Goal: Information Seeking & Learning: Learn about a topic

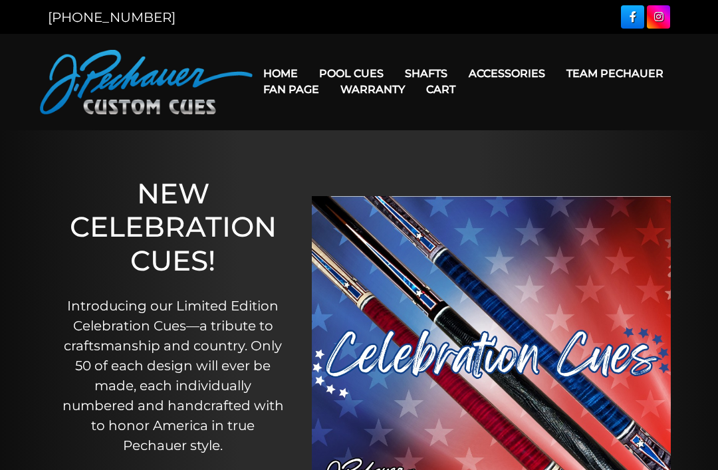
click at [446, 196] on link "Rogue Carbon Break Shaft" at bounding box center [509, 186] width 229 height 19
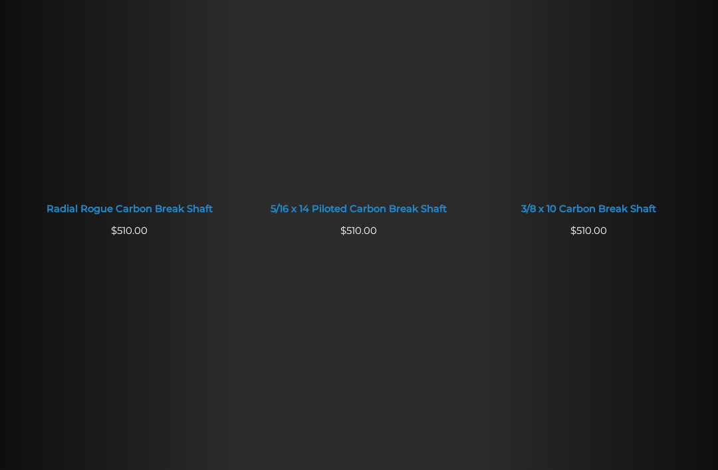
scroll to position [882, 0]
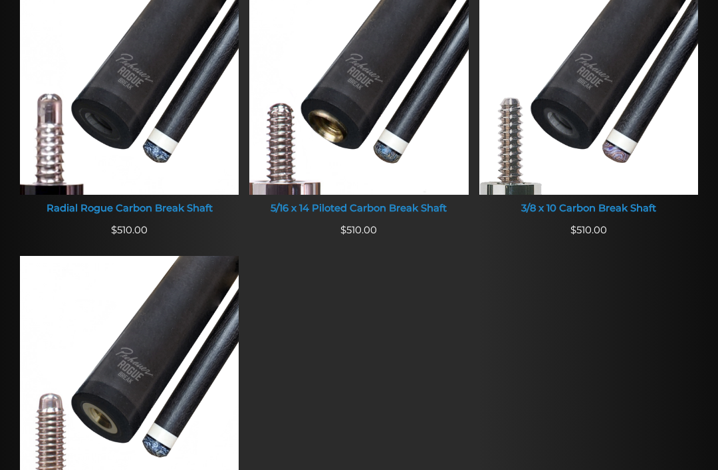
click at [298, 209] on div "5/16 x 14 Piloted Carbon Break Shaft" at bounding box center [358, 209] width 219 height 12
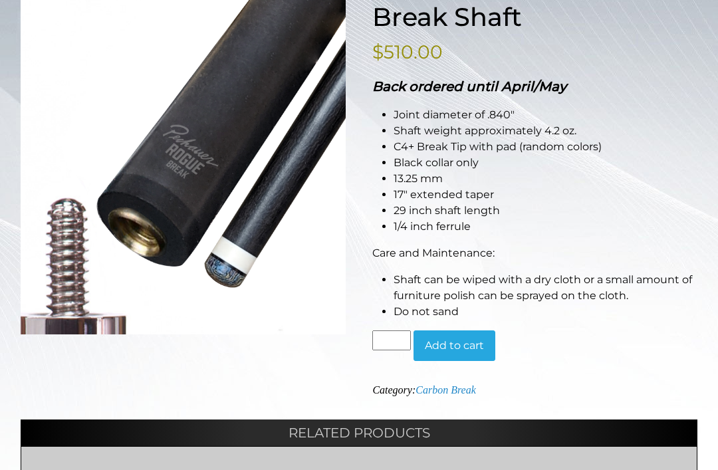
scroll to position [220, 0]
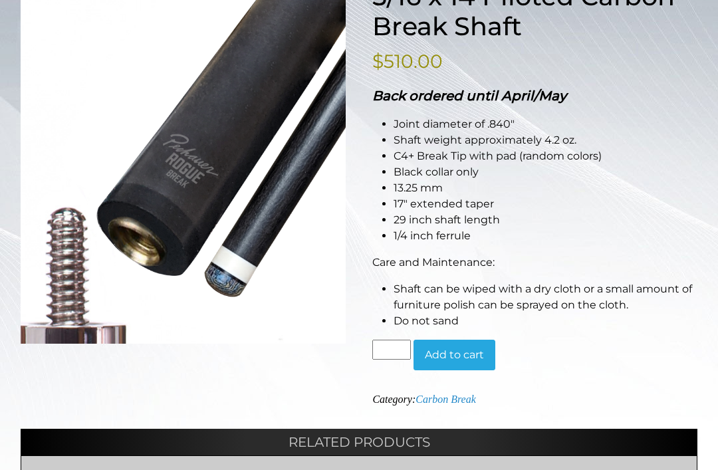
click at [421, 202] on li "17″ extended taper" at bounding box center [545, 204] width 304 height 16
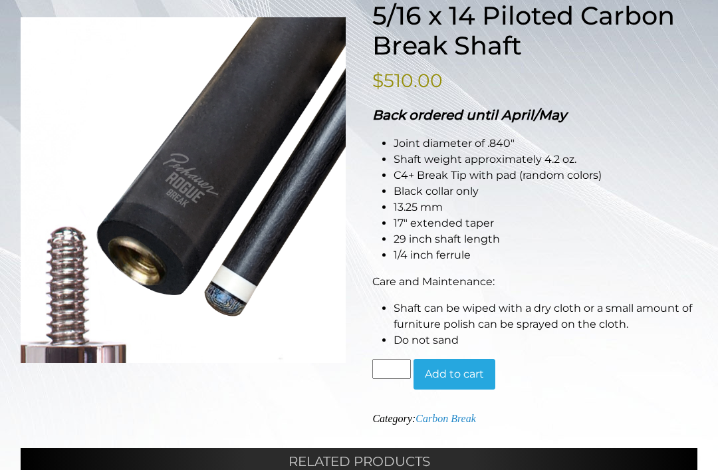
scroll to position [204, 0]
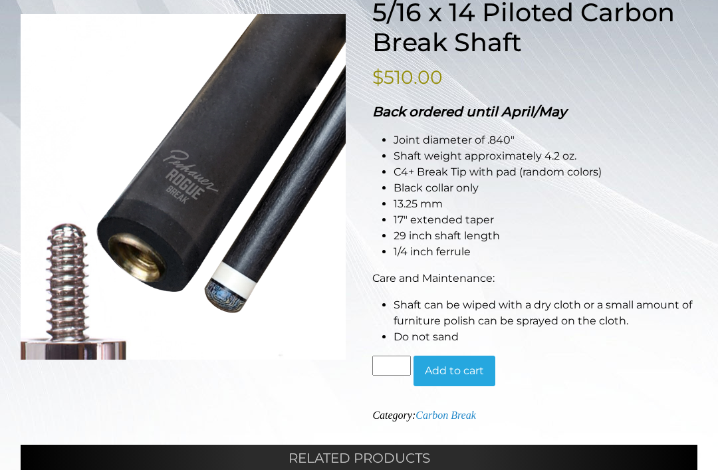
click at [225, 292] on img at bounding box center [183, 186] width 325 height 345
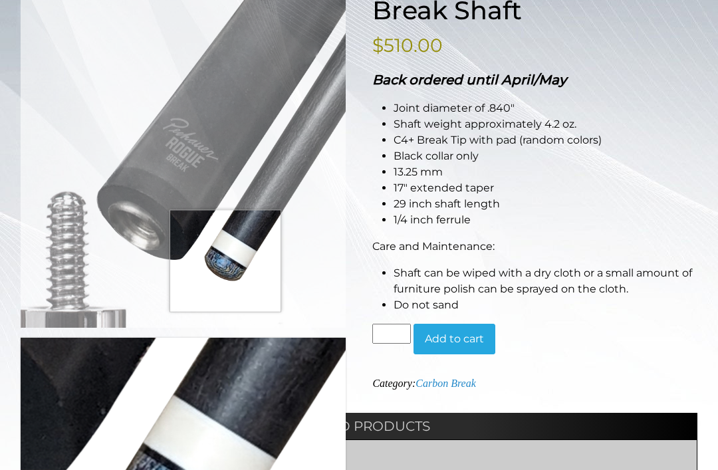
scroll to position [231, 0]
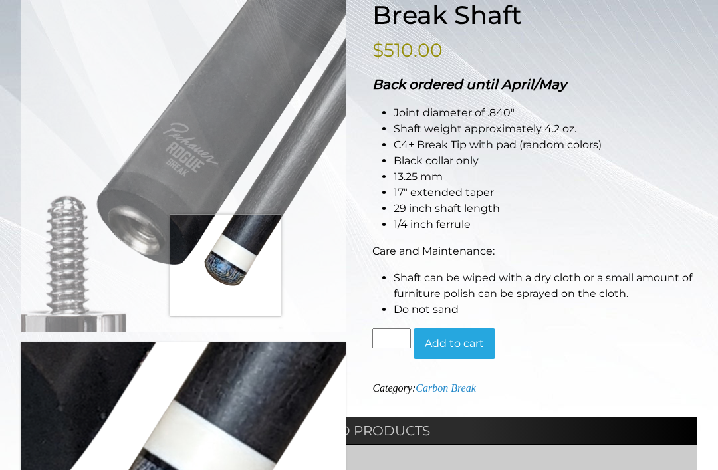
click at [412, 234] on div "Back ordered until April/May Joint diameter of .840″ Shaft weight approximately…" at bounding box center [534, 195] width 325 height 243
click at [393, 303] on li "Do not sand" at bounding box center [545, 310] width 304 height 16
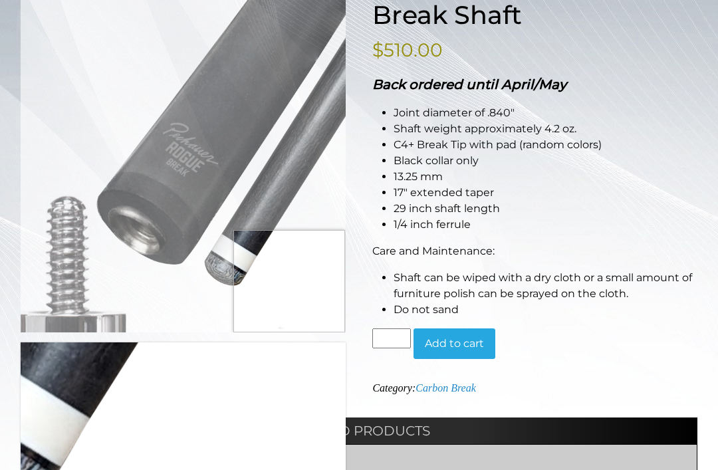
click at [435, 179] on li "13.25 mm" at bounding box center [545, 177] width 304 height 16
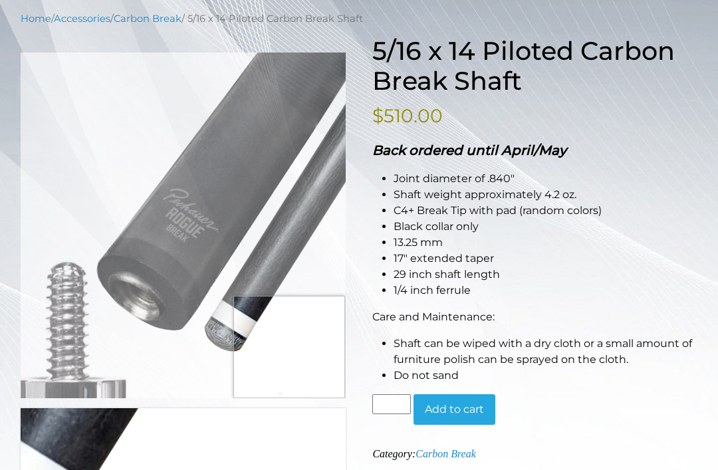
scroll to position [166, 0]
